Goal: Answer question/provide support: Share knowledge or assist other users

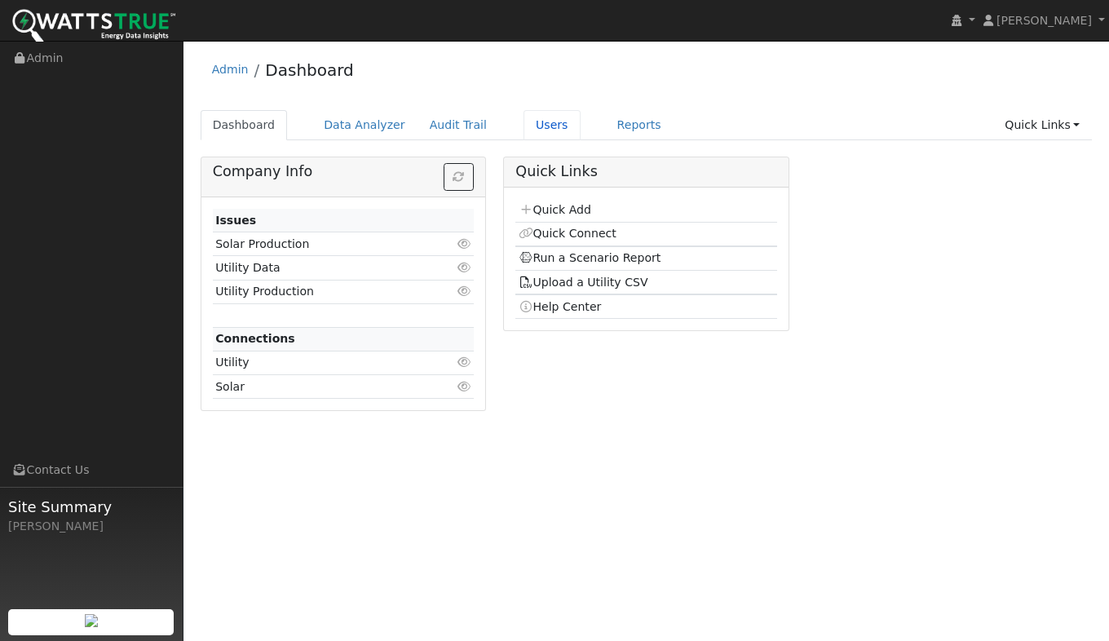
click at [523, 129] on link "Users" at bounding box center [551, 125] width 57 height 30
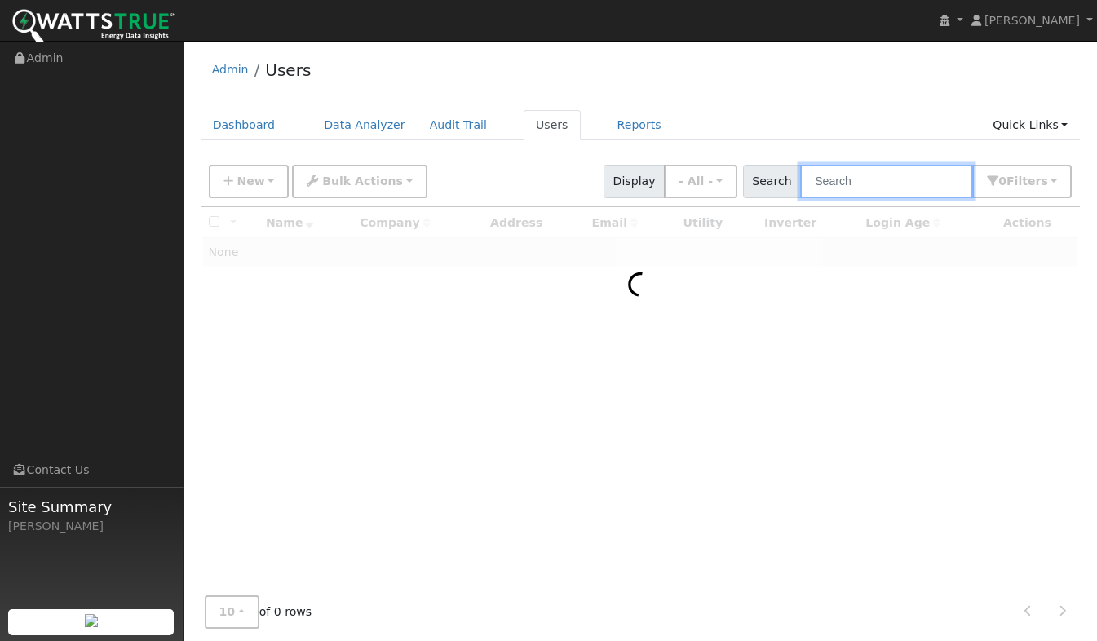
click at [891, 183] on input "text" at bounding box center [886, 181] width 173 height 33
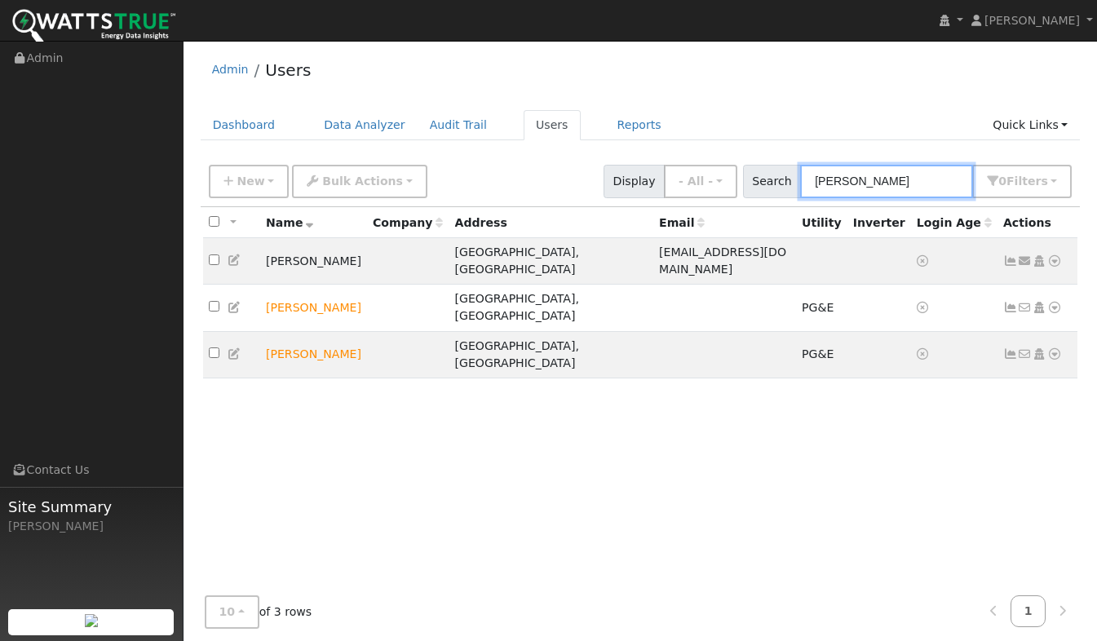
type input "Kim"
click at [1053, 255] on icon at bounding box center [1054, 260] width 15 height 11
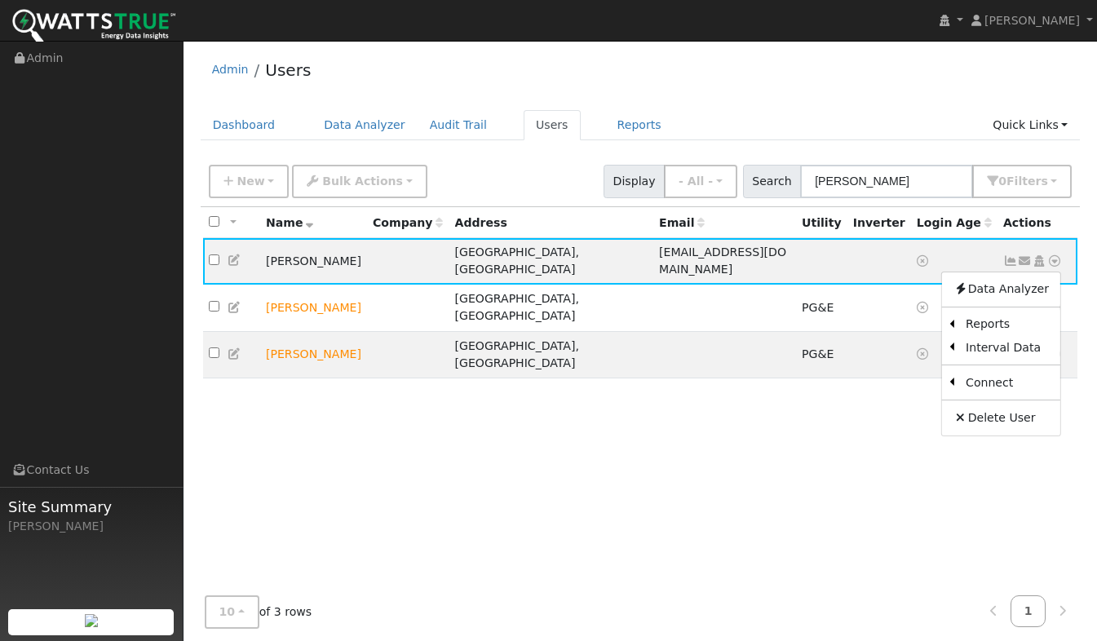
click at [0, 0] on link "Utility" at bounding box center [0, 0] width 0 height 0
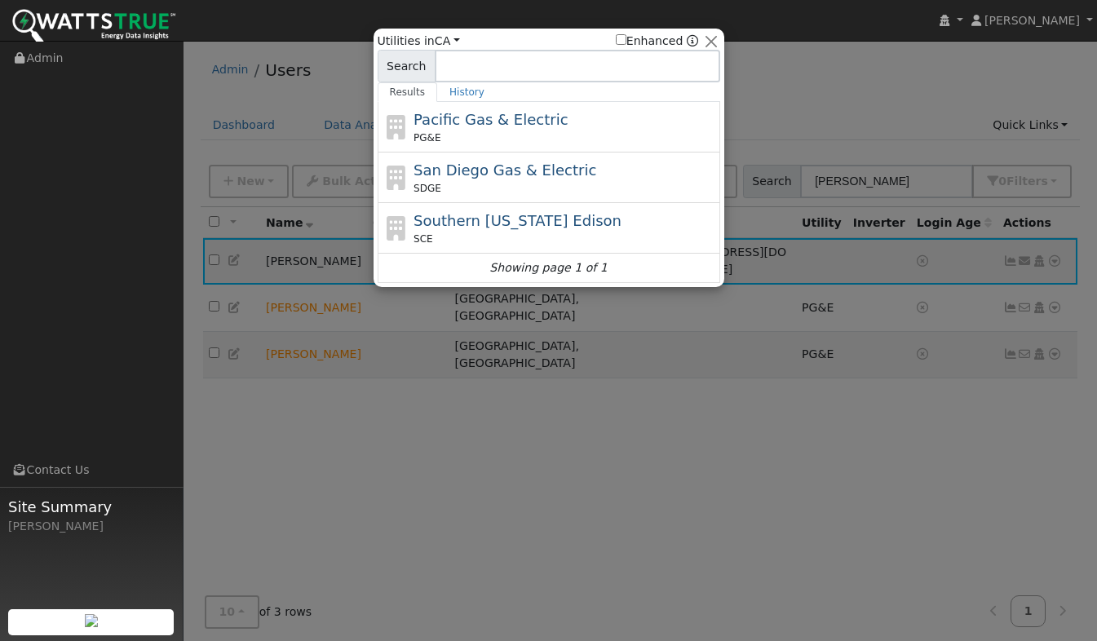
click at [472, 124] on span "Pacific Gas & Electric" at bounding box center [490, 119] width 154 height 17
